Goal: Check status

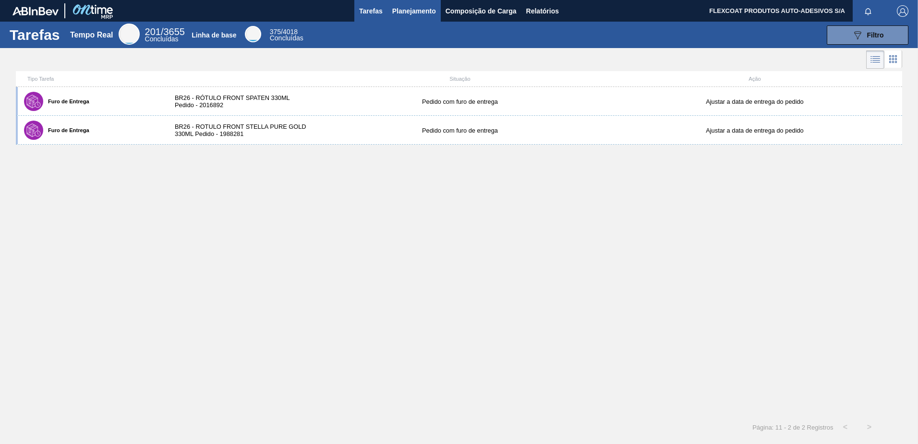
click at [405, 12] on span "Planejamento" at bounding box center [414, 11] width 44 height 12
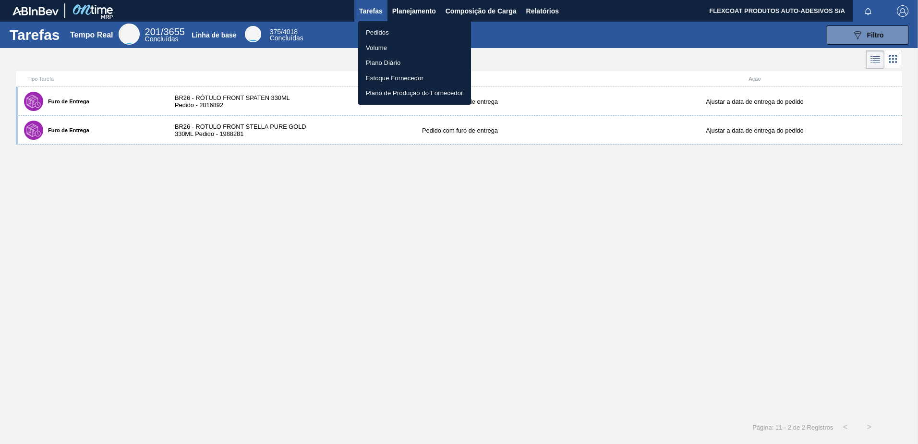
click at [383, 34] on li "Pedidos" at bounding box center [414, 32] width 113 height 15
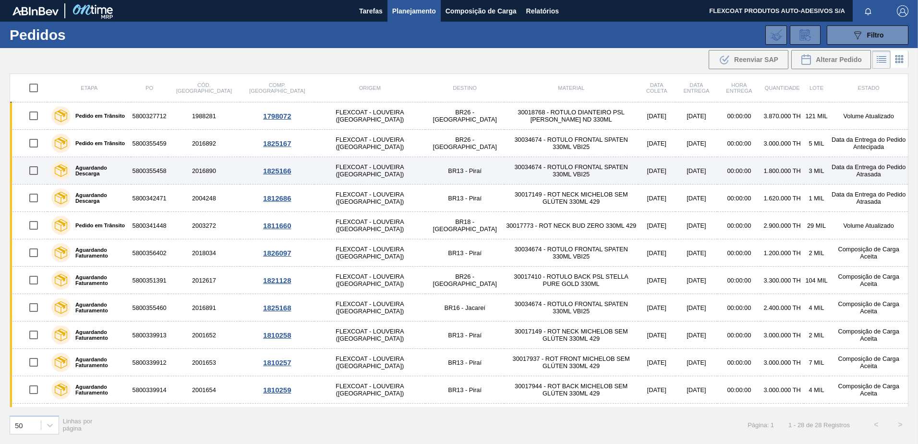
click at [108, 167] on div "Aguardando Descarga" at bounding box center [89, 170] width 81 height 24
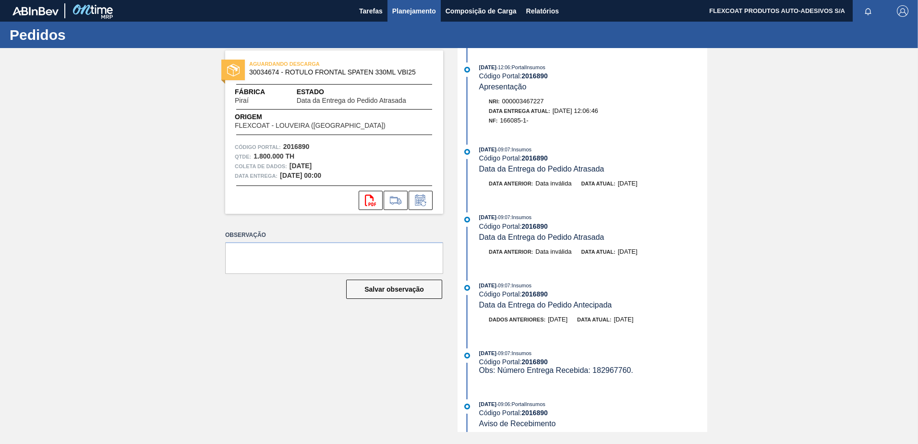
click at [402, 7] on span "Planejamento" at bounding box center [414, 11] width 44 height 12
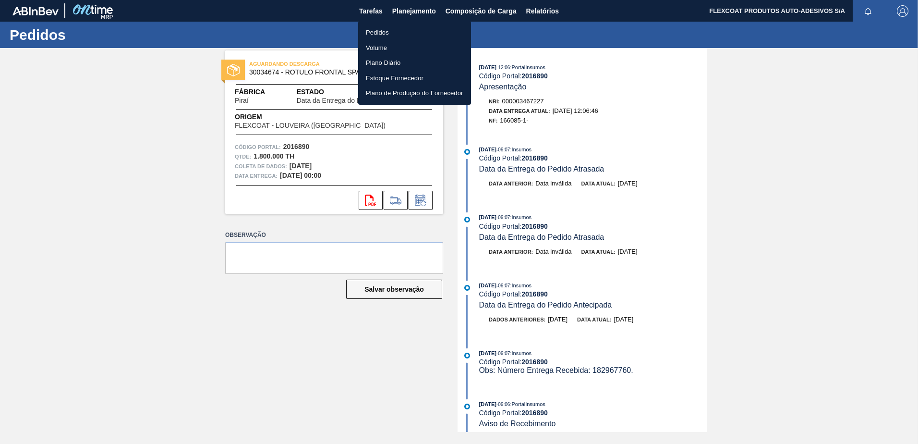
click at [381, 32] on li "Pedidos" at bounding box center [414, 32] width 113 height 15
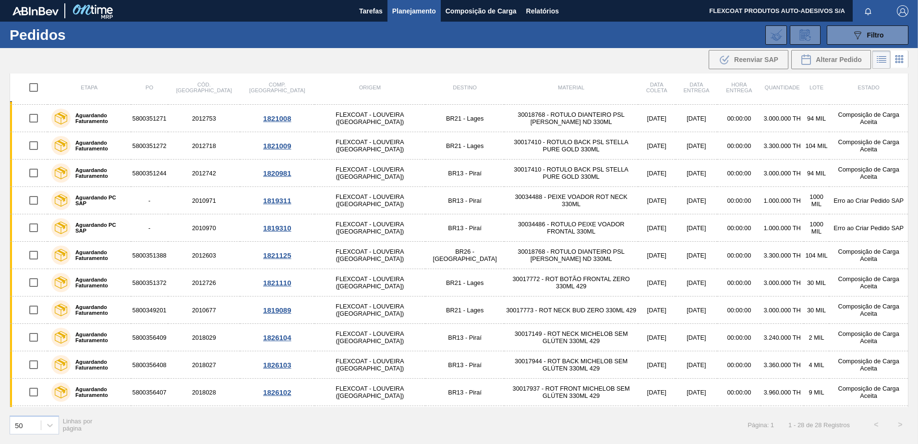
scroll to position [462, 0]
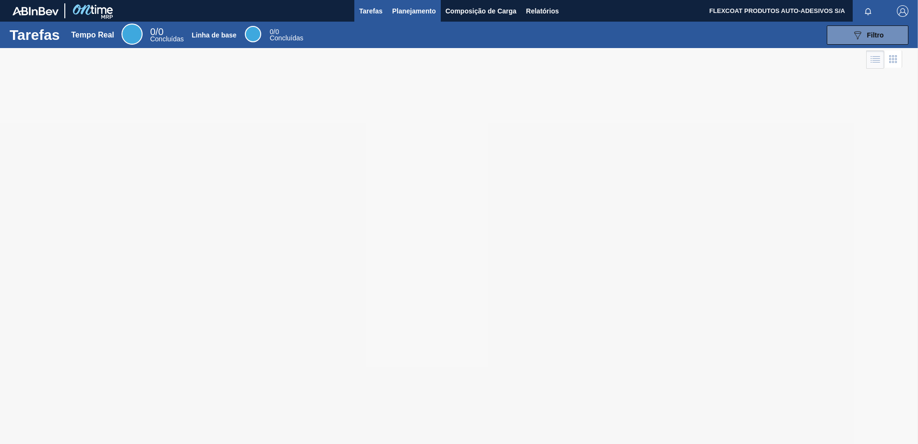
click at [402, 9] on span "Planejamento" at bounding box center [414, 11] width 44 height 12
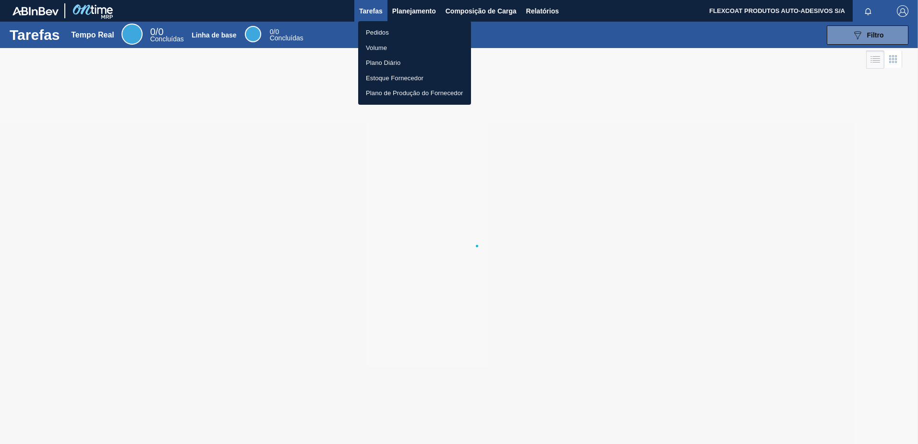
click at [375, 33] on li "Pedidos" at bounding box center [414, 32] width 113 height 15
